Goal: Task Accomplishment & Management: Manage account settings

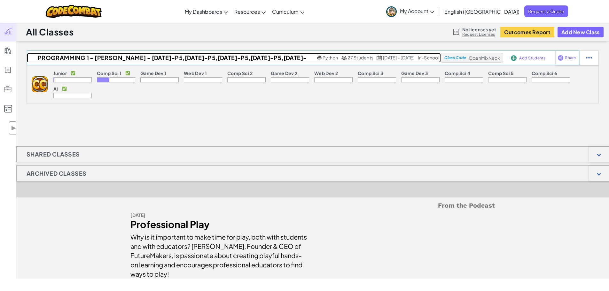
click at [116, 57] on h2 "PROGRAMMING 1 - [PERSON_NAME] - [DATE]-P5,[DATE]-P5,[DATE]-P5,[DATE]-P5,[DATE]-…" at bounding box center [171, 58] width 289 height 10
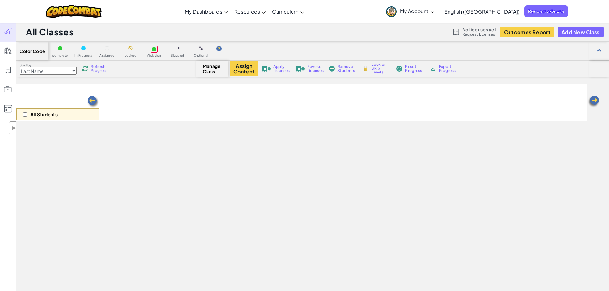
select select "560f1a9f22961295f9427742"
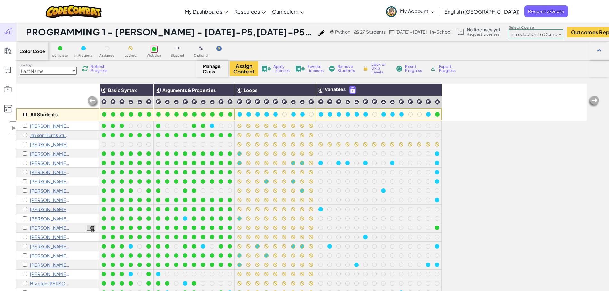
click at [25, 115] on input "checkbox" at bounding box center [25, 115] width 4 height 4
checkbox input "true"
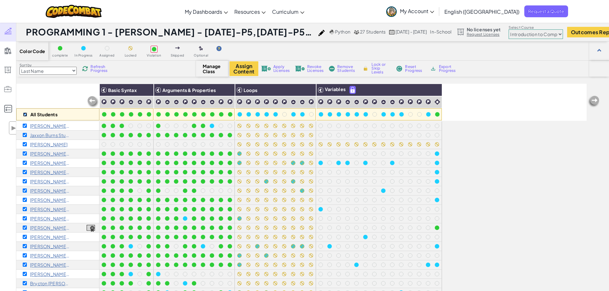
checkbox input "true"
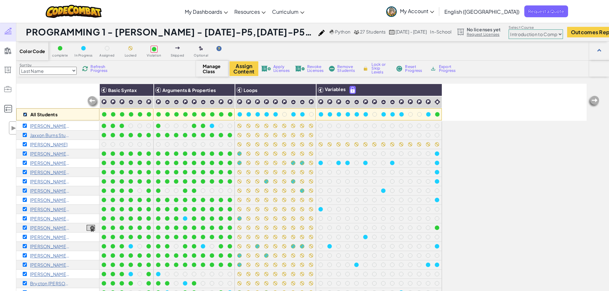
checkbox input "true"
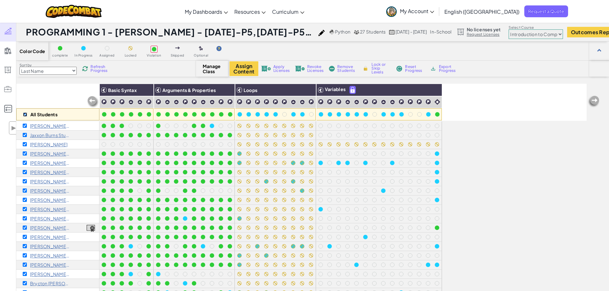
checkbox input "true"
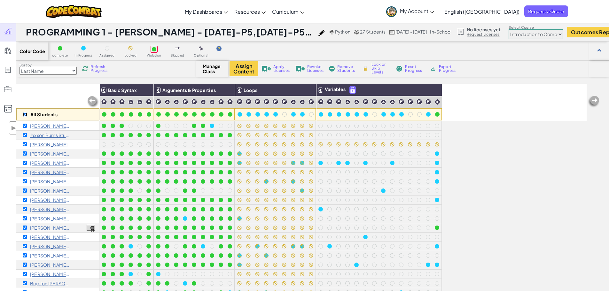
checkbox input "true"
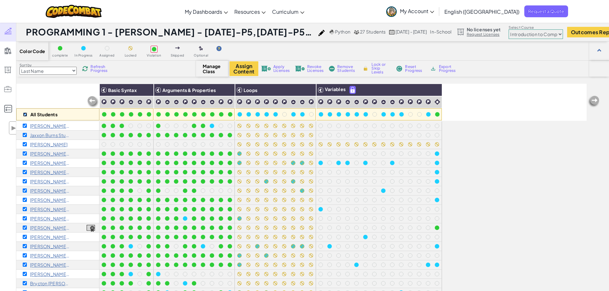
checkbox input "true"
click at [309, 91] on img at bounding box center [309, 90] width 11 height 10
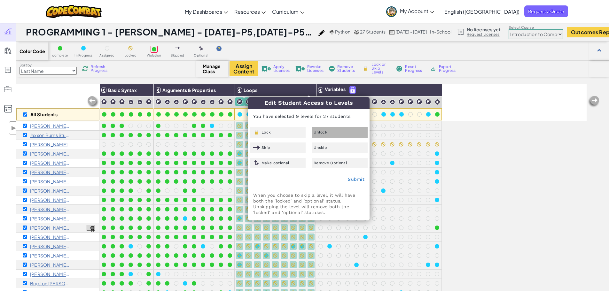
click at [329, 134] on div "Unlock" at bounding box center [340, 132] width 56 height 11
click at [352, 180] on link "Submit" at bounding box center [356, 179] width 17 height 5
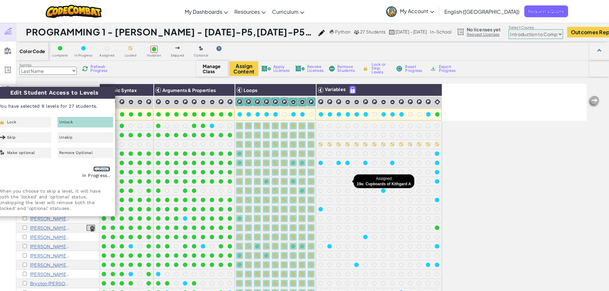
checkbox input "false"
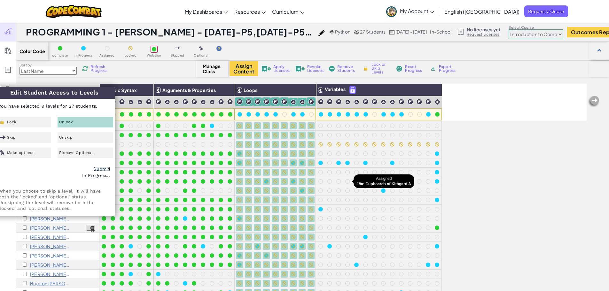
checkbox input "false"
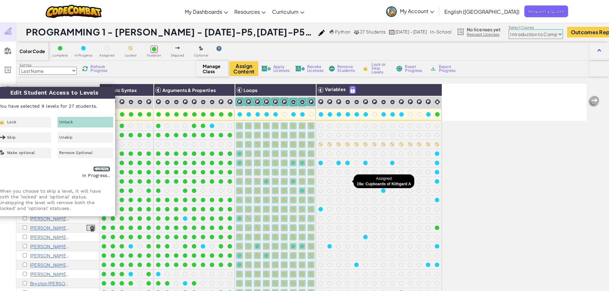
checkbox input "false"
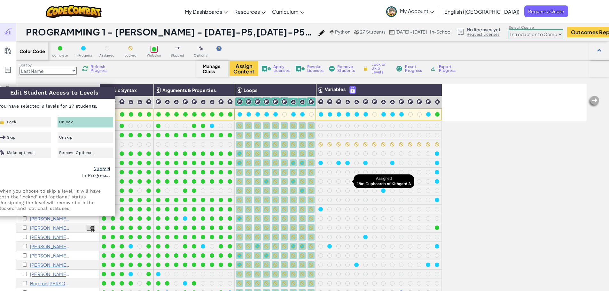
checkbox input "false"
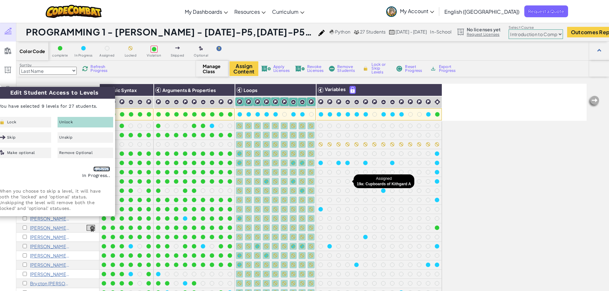
checkbox input "false"
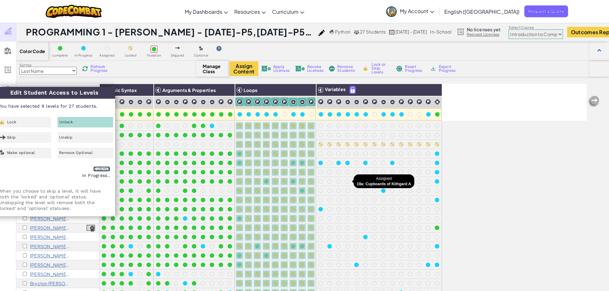
checkbox input "false"
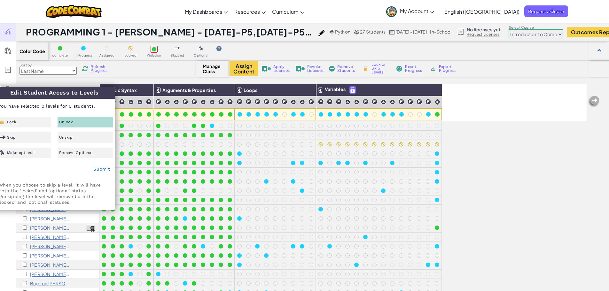
click at [488, 82] on div "Color Code complete In Progress Assigned Locked Violation Skipped Optional Sort…" at bounding box center [312, 196] width 593 height 309
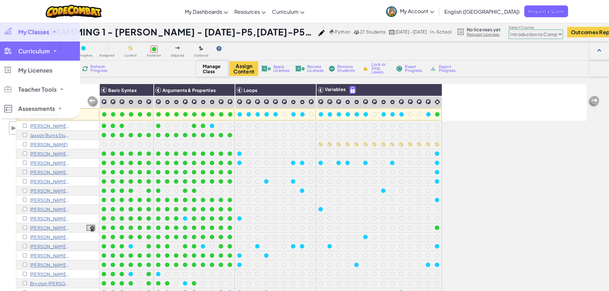
click at [25, 51] on span "Curriculum" at bounding box center [34, 51] width 32 height 6
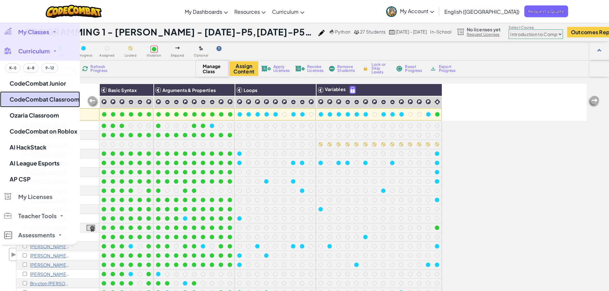
click at [59, 101] on link "CodeCombat Classroom" at bounding box center [40, 99] width 80 height 16
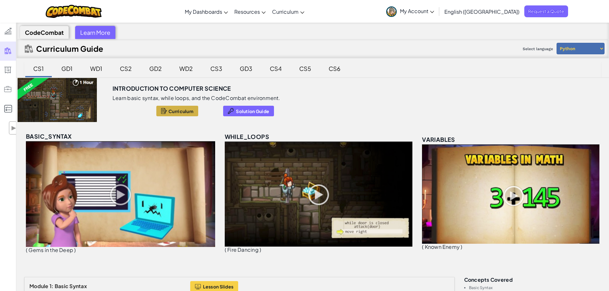
click at [167, 109] on button "Curriculum" at bounding box center [177, 111] width 42 height 11
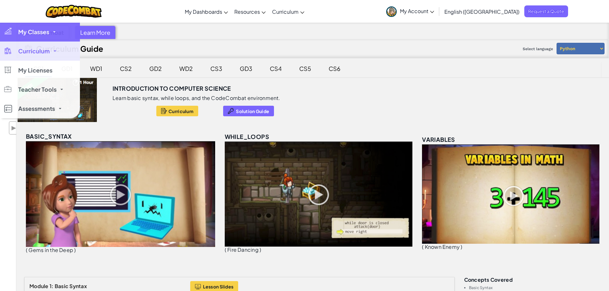
click at [10, 34] on div at bounding box center [7, 31] width 9 height 7
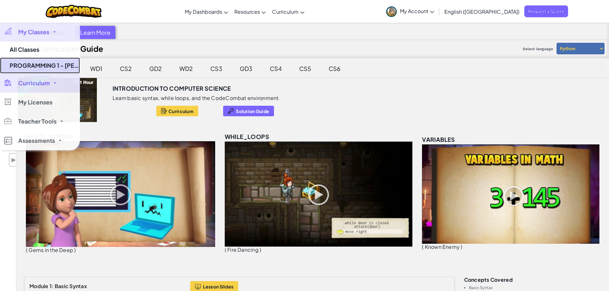
click at [27, 66] on link "PROGRAMMING 1 - [PERSON_NAME] - [DATE]-P5,[DATE]-P5,[DATE]-P5,[DATE]-P5,[DATE]-…" at bounding box center [40, 66] width 80 height 16
select select "560f1a9f22961295f9427742"
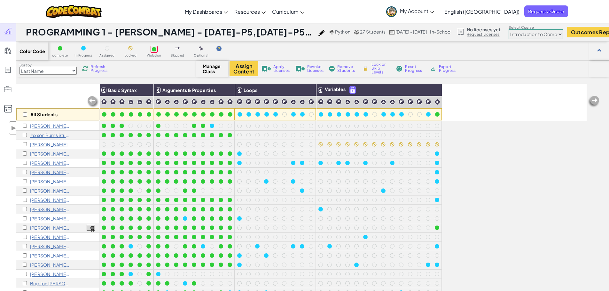
click at [39, 144] on p "[PERSON_NAME]" at bounding box center [48, 144] width 37 height 5
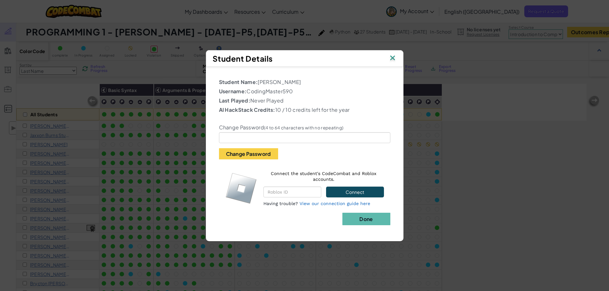
click at [391, 60] on img at bounding box center [393, 59] width 8 height 10
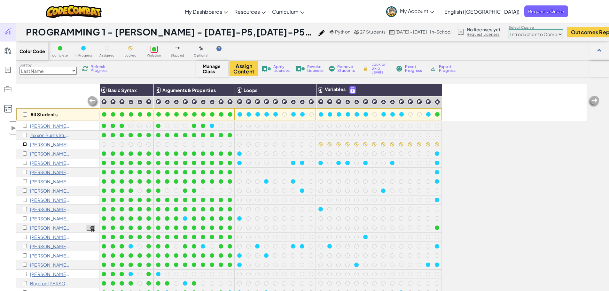
click at [25, 144] on input "checkbox" at bounding box center [25, 144] width 4 height 4
checkbox input "true"
click at [340, 68] on span "Remove Students" at bounding box center [346, 69] width 19 height 8
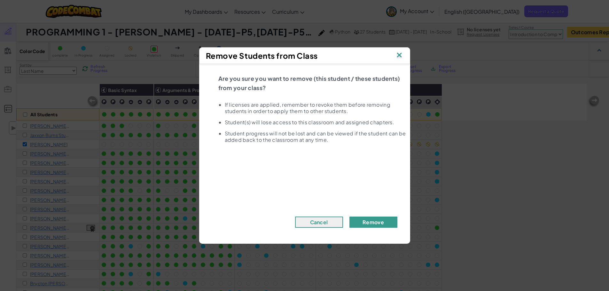
click at [377, 225] on button "Remove" at bounding box center [374, 222] width 48 height 11
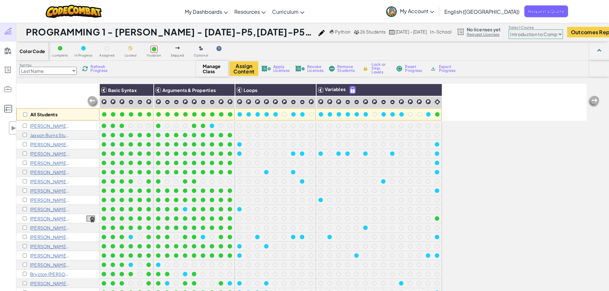
click at [278, 67] on span "Apply Licenses" at bounding box center [281, 69] width 16 height 8
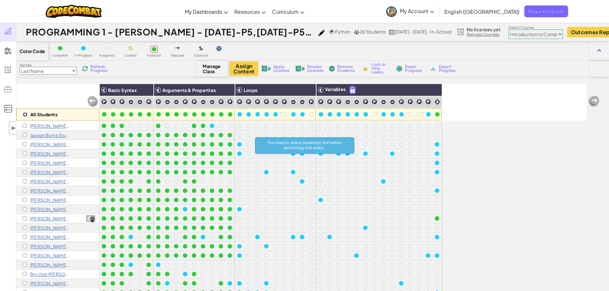
click at [25, 113] on input "checkbox" at bounding box center [25, 115] width 4 height 4
checkbox input "true"
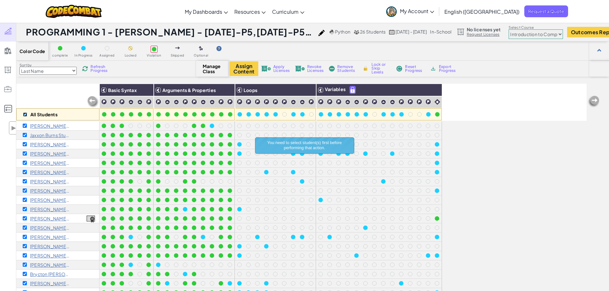
checkbox input "true"
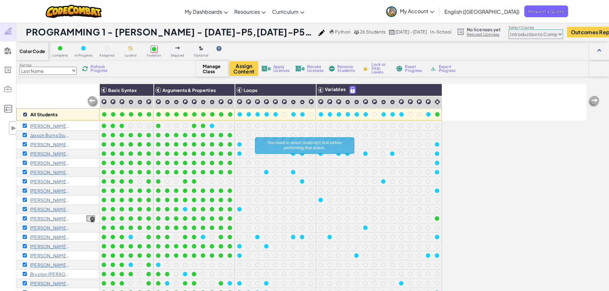
checkbox input "true"
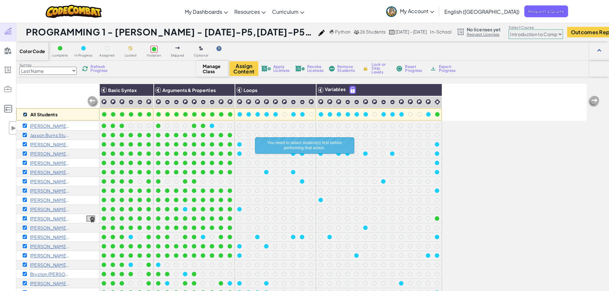
checkbox input "true"
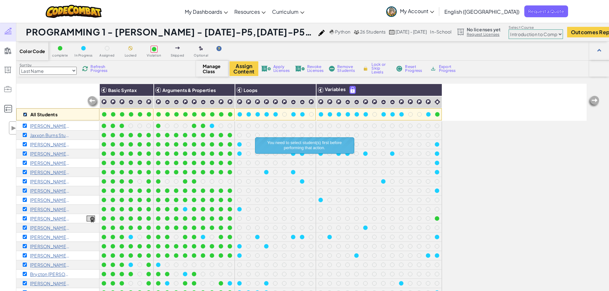
checkbox input "true"
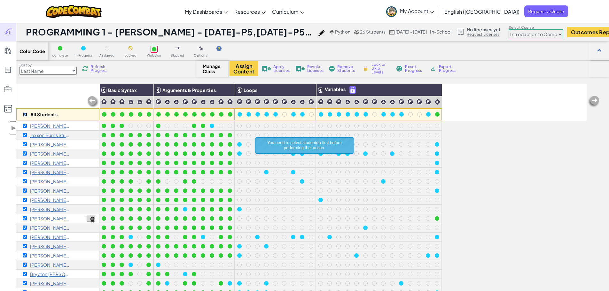
checkbox input "true"
click at [269, 69] on img at bounding box center [266, 69] width 10 height 6
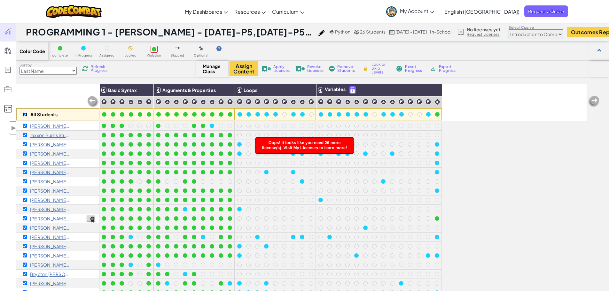
click at [25, 115] on input "checkbox" at bounding box center [25, 115] width 4 height 4
checkbox input "false"
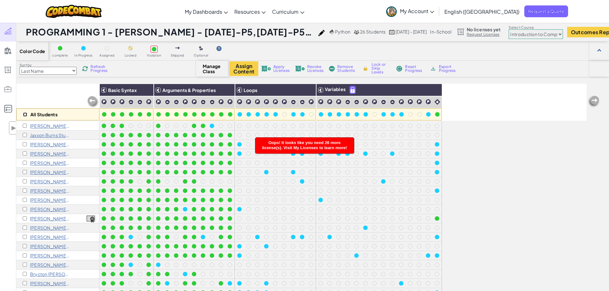
checkbox input "false"
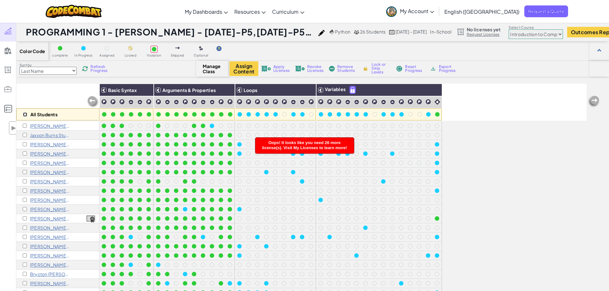
checkbox input "false"
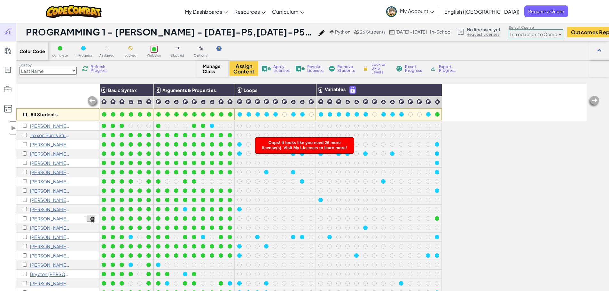
checkbox input "false"
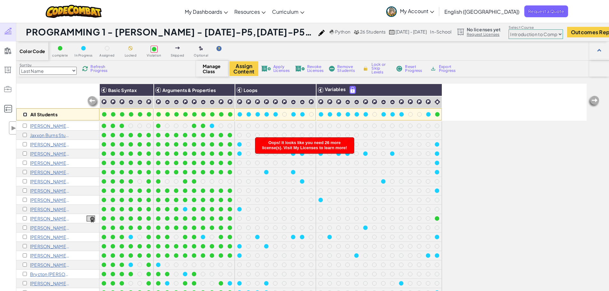
checkbox input "false"
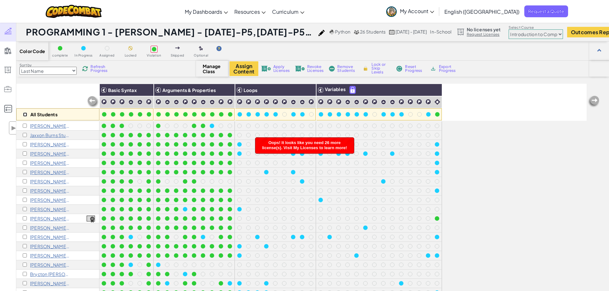
checkbox input "false"
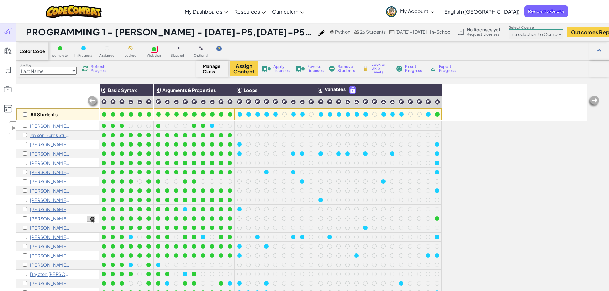
click at [420, 47] on div "Color Code complete In Progress Assigned Locked Violation Skipped Optional" at bounding box center [312, 51] width 593 height 19
